Goal: Task Accomplishment & Management: Understand process/instructions

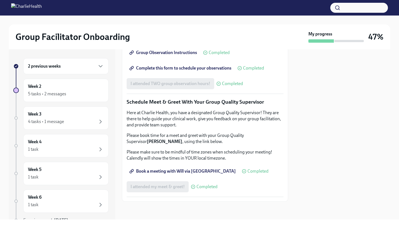
scroll to position [523, 0]
click at [93, 120] on div "4 tasks • 1 message" at bounding box center [66, 121] width 76 height 7
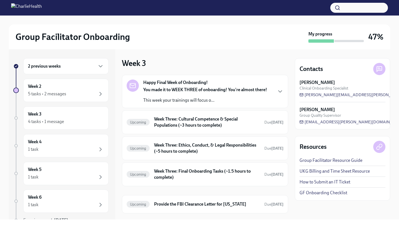
click at [181, 88] on strong "You made it to WEEK THREE of onboarding! You're almost there!" at bounding box center [205, 89] width 124 height 5
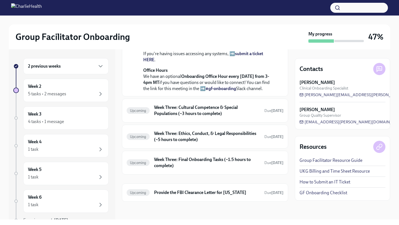
scroll to position [222, 0]
click at [181, 197] on div "Upcoming Provide the FBI Clearance Letter for [US_STATE] Due [DATE]" at bounding box center [205, 192] width 157 height 9
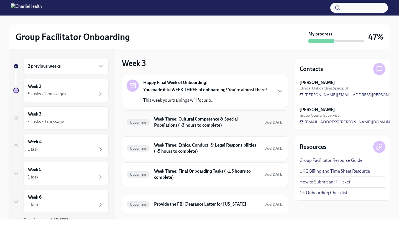
click at [194, 125] on h6 "Week Three: Cultural Competence & Special Populations (~3 hours to complete)" at bounding box center [207, 122] width 106 height 12
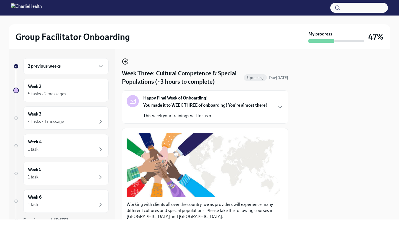
click at [125, 61] on icon "button" at bounding box center [125, 61] width 7 height 7
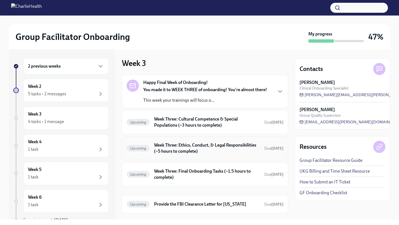
click at [218, 146] on h6 "Week Three: Ethics, Conduct, & Legal Responsibilities (~5 hours to complete)" at bounding box center [207, 148] width 106 height 12
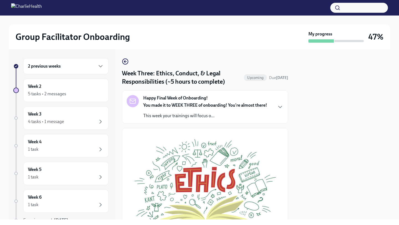
click at [239, 102] on div "Happy Final Week of Onboarding! You made it to WEEK THREE of onboarding! You're…" at bounding box center [205, 107] width 124 height 24
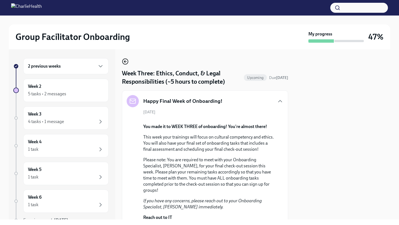
click at [125, 62] on icon "button" at bounding box center [125, 62] width 2 height 0
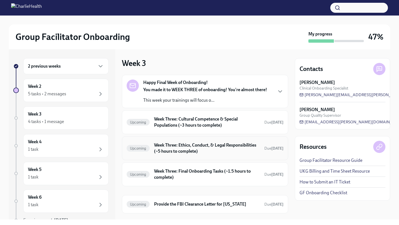
click at [181, 152] on h6 "Week Three: Ethics, Conduct, & Legal Responsibilities (~5 hours to complete)" at bounding box center [207, 148] width 106 height 12
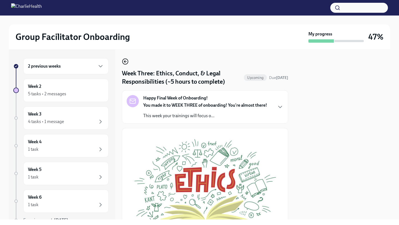
click at [127, 64] on icon "button" at bounding box center [125, 61] width 7 height 7
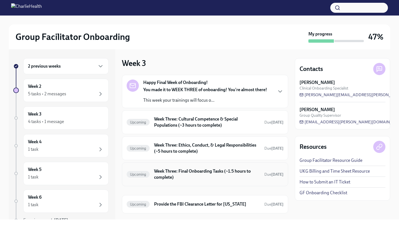
click at [199, 177] on h6 "Week Three: Final Onboarding Tasks (~1.5 hours to complete)" at bounding box center [207, 174] width 106 height 12
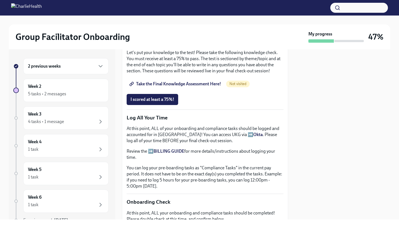
scroll to position [300, 0]
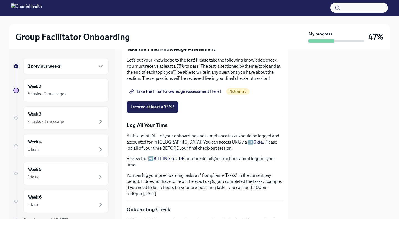
click at [174, 159] on strong "BILLING GUIDE" at bounding box center [169, 158] width 31 height 5
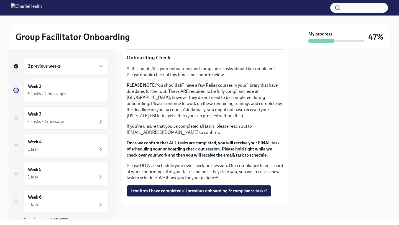
scroll to position [456, 0]
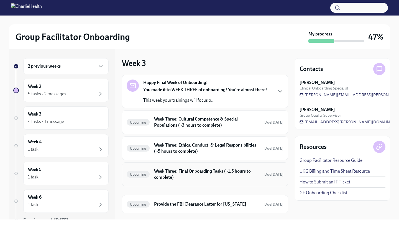
click at [230, 179] on h6 "Week Three: Final Onboarding Tasks (~1.5 hours to complete)" at bounding box center [207, 174] width 106 height 12
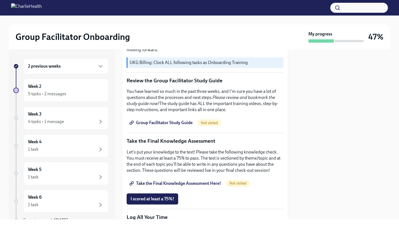
scroll to position [209, 0]
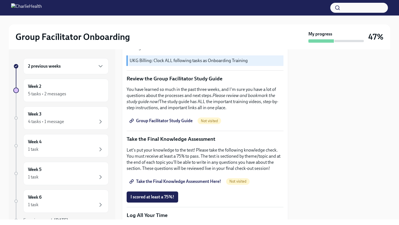
click at [173, 121] on span "Group Facilitator Study Guide" at bounding box center [162, 121] width 62 height 6
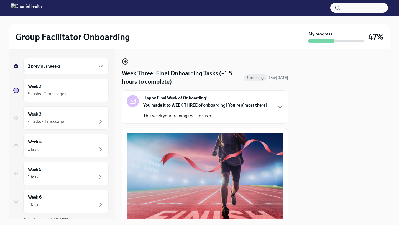
click at [127, 61] on icon "button" at bounding box center [125, 61] width 7 height 7
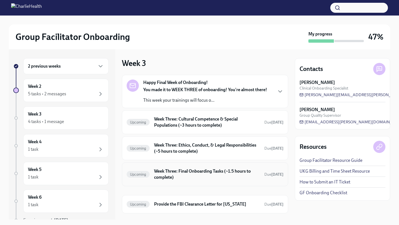
click at [209, 172] on h6 "Week Three: Final Onboarding Tasks (~1.5 hours to complete)" at bounding box center [207, 174] width 106 height 12
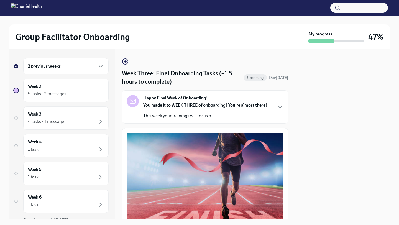
click at [165, 112] on div "You made it to WEEK THREE of onboarding! You're almost there! This week your tr…" at bounding box center [205, 110] width 124 height 17
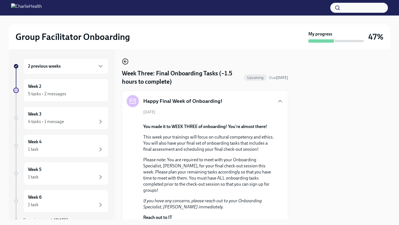
click at [126, 61] on icon "button" at bounding box center [125, 61] width 7 height 7
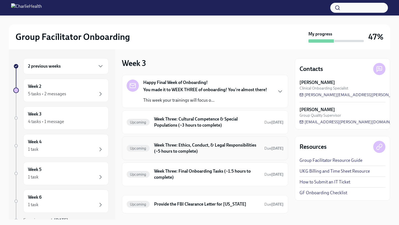
click at [206, 151] on h6 "Week Three: Ethics, Conduct, & Legal Responsibilities (~5 hours to complete)" at bounding box center [207, 148] width 106 height 12
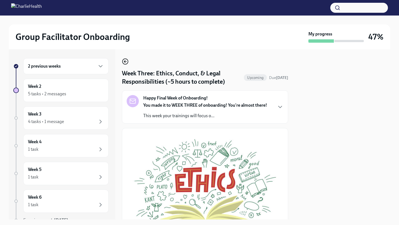
click at [124, 62] on icon "button" at bounding box center [125, 61] width 7 height 7
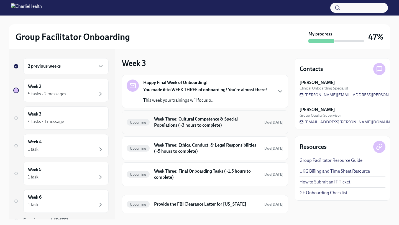
click at [184, 120] on h6 "Week Three: Cultural Competence & Special Populations (~3 hours to complete)" at bounding box center [207, 122] width 106 height 12
